Goal: Transaction & Acquisition: Purchase product/service

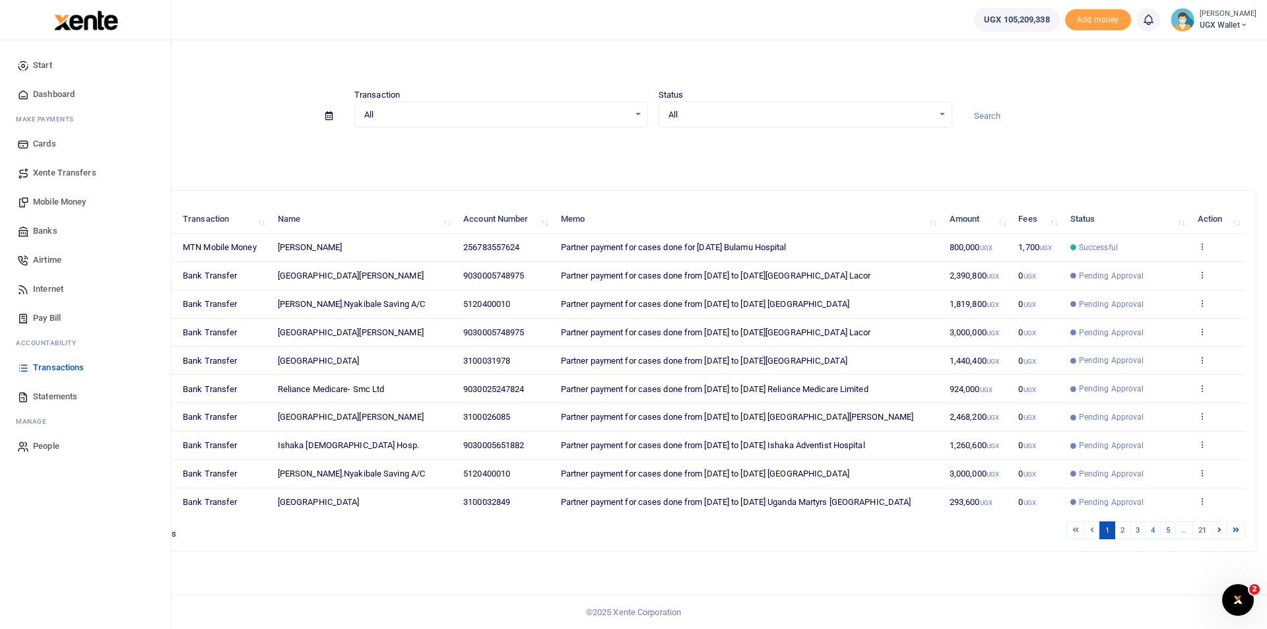
click at [50, 205] on span "Mobile Money" at bounding box center [59, 201] width 53 height 13
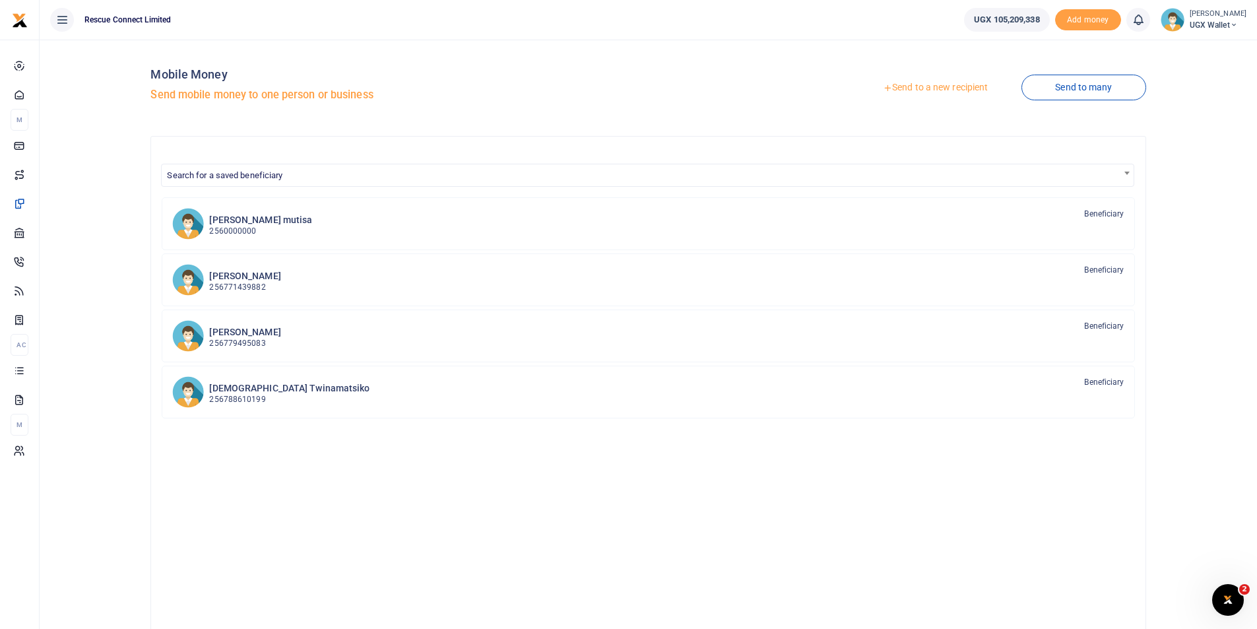
click at [923, 83] on link "Send to a new recipient" at bounding box center [935, 88] width 172 height 24
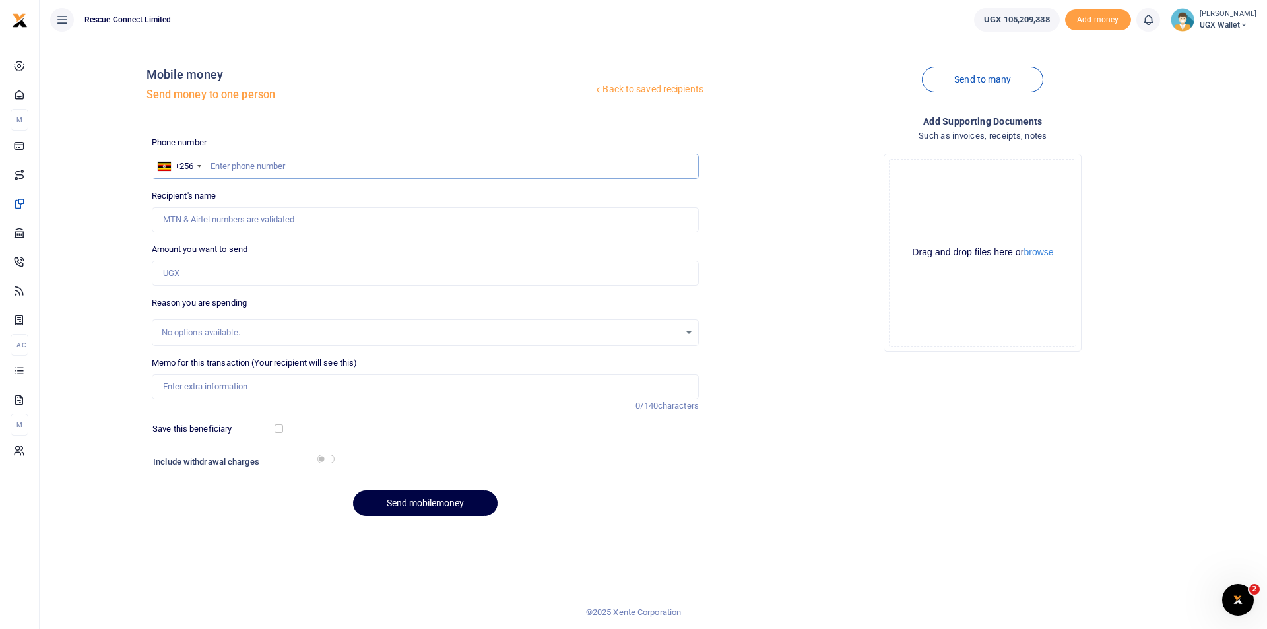
click at [249, 159] on input "text" at bounding box center [425, 166] width 547 height 25
drag, startPoint x: 243, startPoint y: 164, endPoint x: 208, endPoint y: 162, distance: 35.0
click at [208, 162] on input "78244" at bounding box center [425, 166] width 547 height 25
paste input "7705"
type input "782447705"
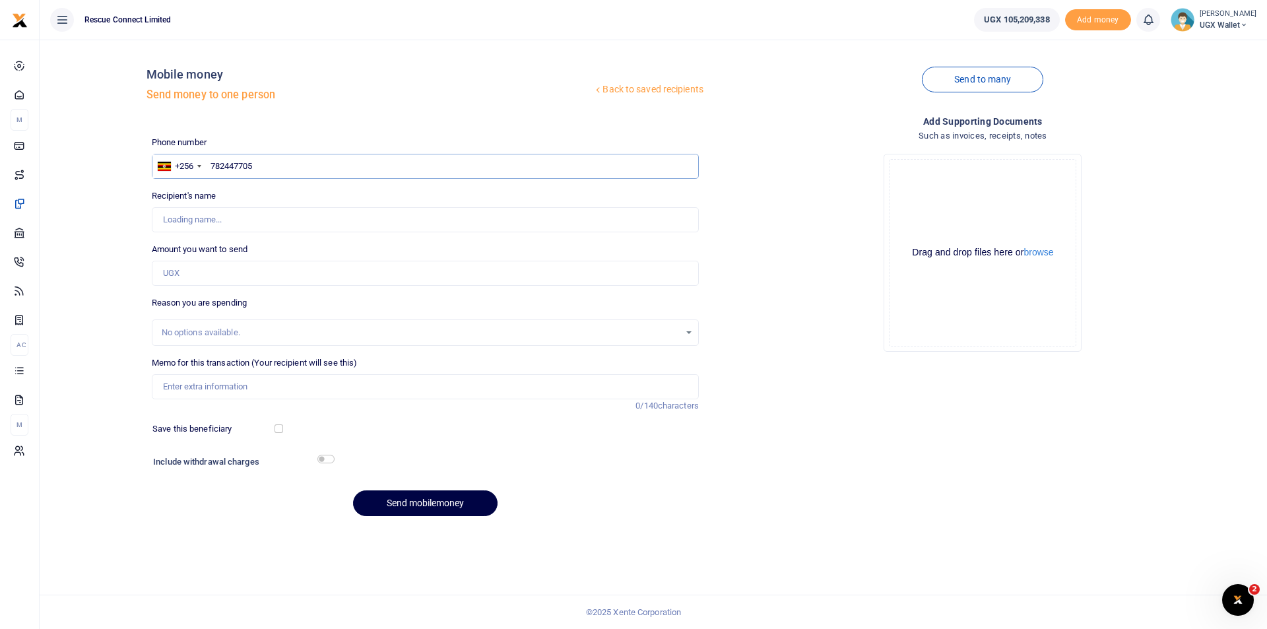
type input "Ssenyonjo Kijjo Roland"
type input "782447705"
click at [94, 246] on div "Back to saved recipients Mobile money Send money to one person Send to many Pho…" at bounding box center [653, 288] width 1217 height 477
click at [253, 279] on input "Amount you want to send" at bounding box center [425, 273] width 547 height 25
type input "2,500,000"
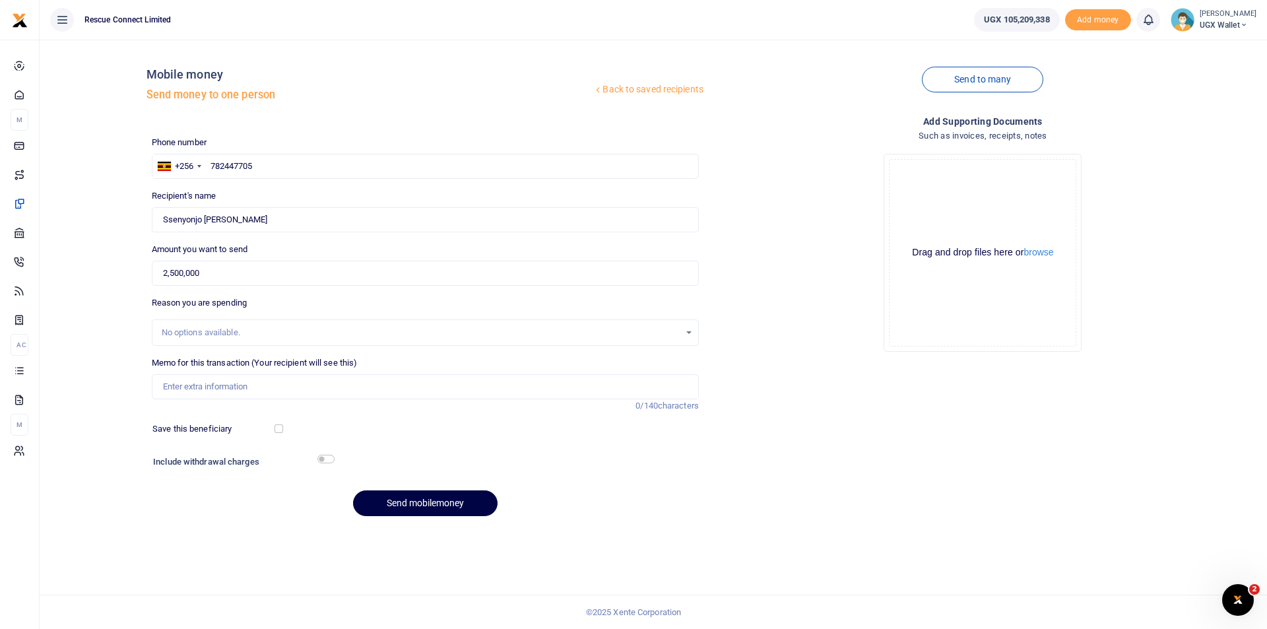
click at [251, 326] on div "No options available." at bounding box center [421, 332] width 518 height 13
click at [678, 333] on div "No options available." at bounding box center [421, 332] width 518 height 13
click at [211, 387] on input "Memo for this transaction (Your recipient will see this)" at bounding box center [425, 386] width 547 height 25
click at [541, 393] on input "Car hire inclusive of Fuel and Accommodation for Pete and Isaac in Mbarara" at bounding box center [425, 386] width 547 height 25
drag, startPoint x: 492, startPoint y: 385, endPoint x: 495, endPoint y: 395, distance: 9.6
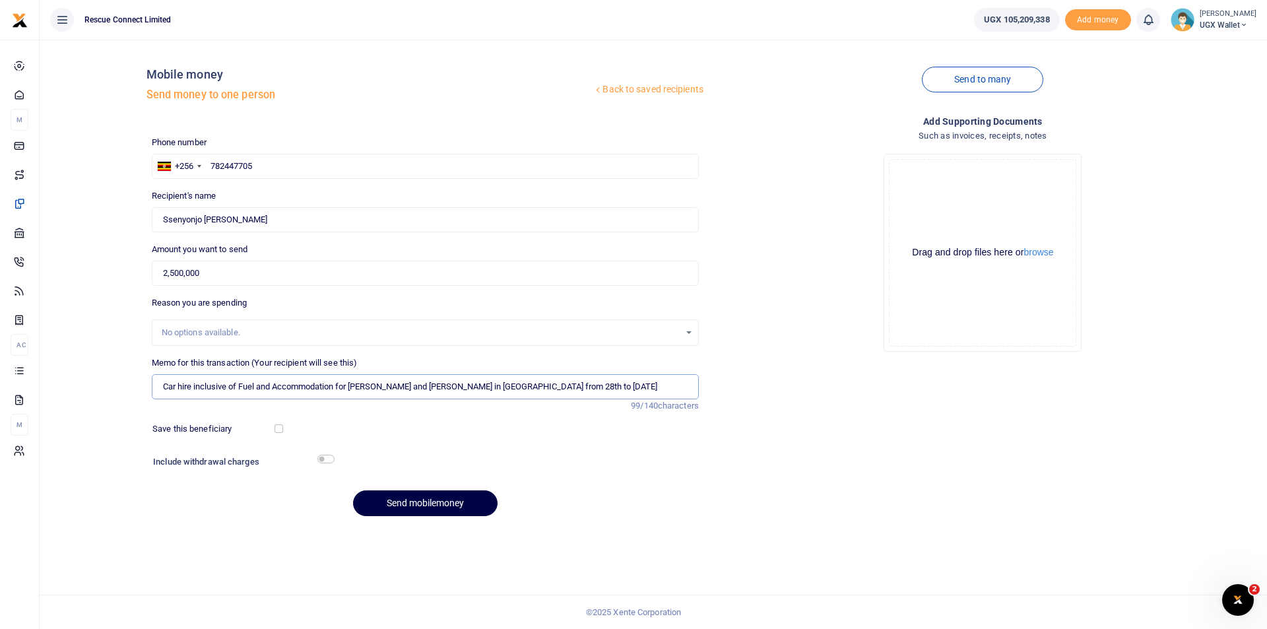
click at [492, 385] on input "Car hire inclusive of Fuel and Accommodation for Pete and Isaac in Mbarara from…" at bounding box center [425, 386] width 547 height 25
type input "Car hire inclusive of Fuel and Accommodation for Pete and Isaac in Mbarara from…"
click at [277, 428] on input "checkbox" at bounding box center [279, 428] width 9 height 9
checkbox input "true"
click at [393, 504] on button "Send mobilemoney" at bounding box center [425, 503] width 145 height 26
